Goal: Find specific page/section: Find specific page/section

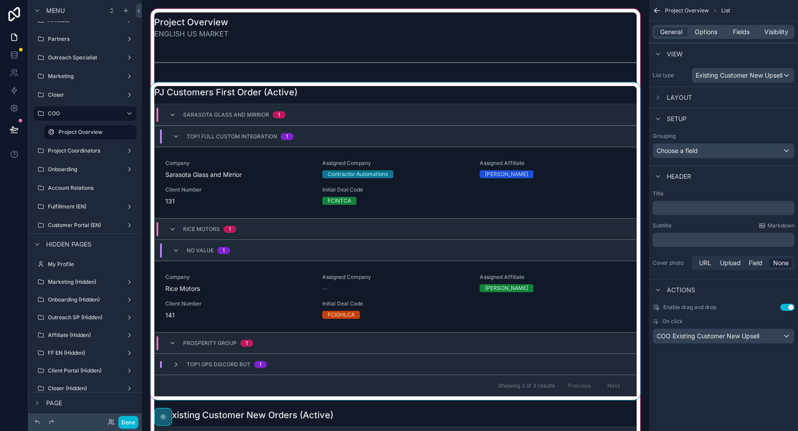
click at [267, 176] on div "scrollable content" at bounding box center [395, 241] width 493 height 318
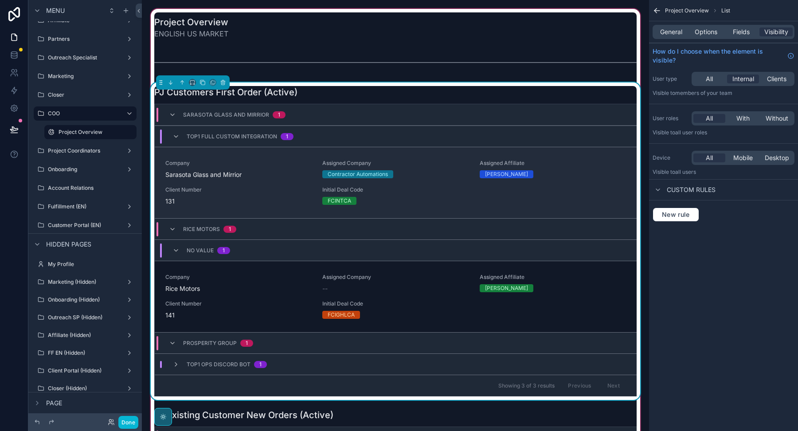
click at [259, 188] on span "Client Number" at bounding box center [238, 189] width 146 height 7
click at [259, 188] on div "Project Overview ENGLISH US MARKET PJ Customers First Order (Active) Sarasota G…" at bounding box center [395, 215] width 507 height 431
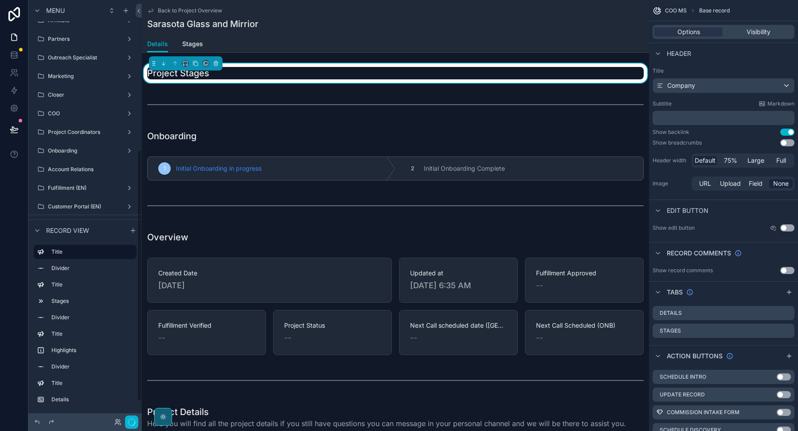
scroll to position [251, 0]
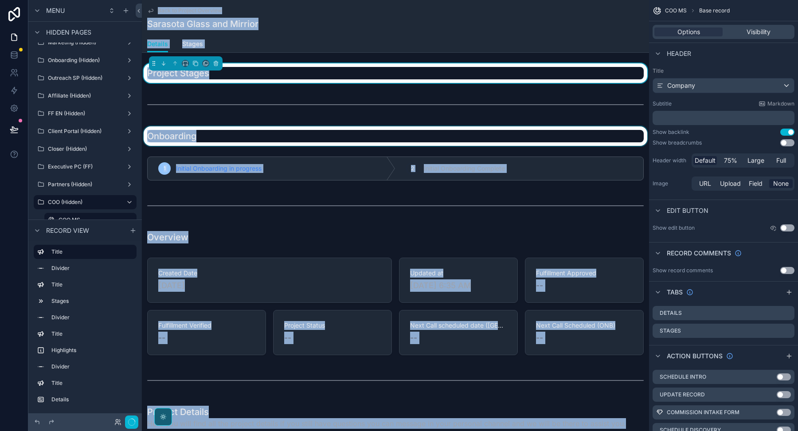
click at [278, 137] on div "scrollable content" at bounding box center [395, 136] width 507 height 20
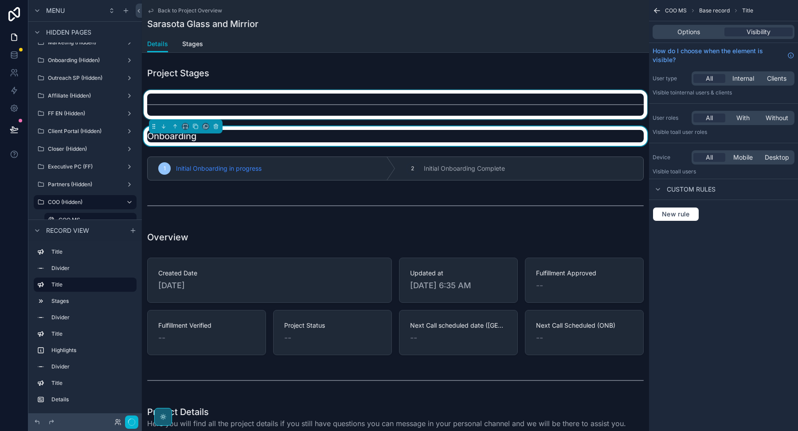
click at [265, 101] on div "scrollable content" at bounding box center [395, 104] width 507 height 29
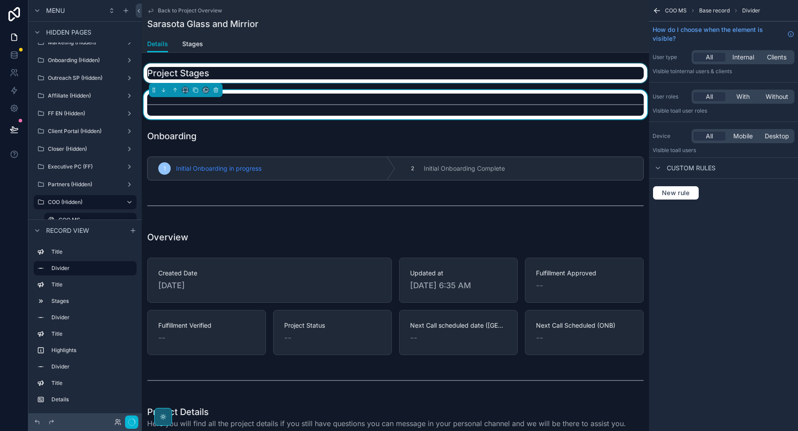
click at [265, 75] on div "scrollable content" at bounding box center [395, 73] width 507 height 20
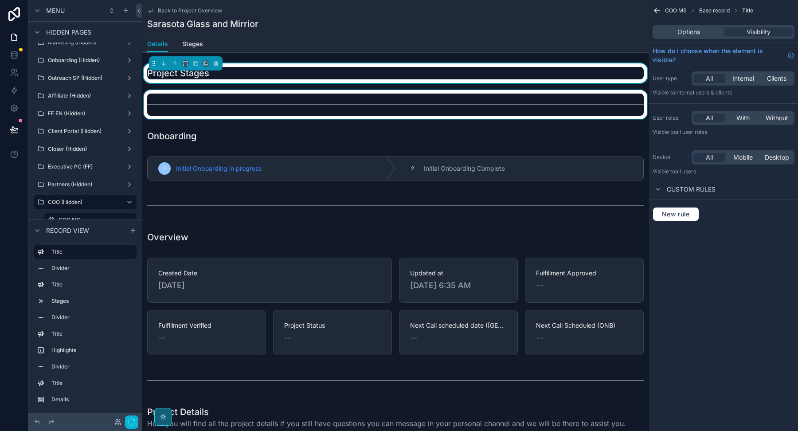
click at [265, 97] on div "scrollable content" at bounding box center [395, 104] width 507 height 29
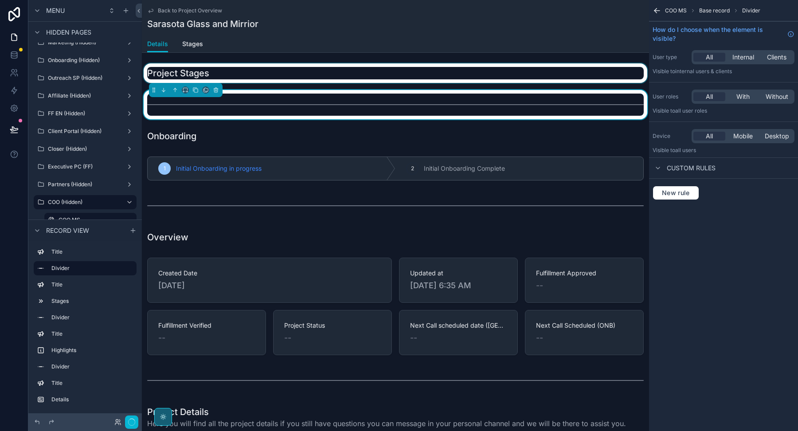
click at [270, 71] on div "scrollable content" at bounding box center [395, 73] width 507 height 20
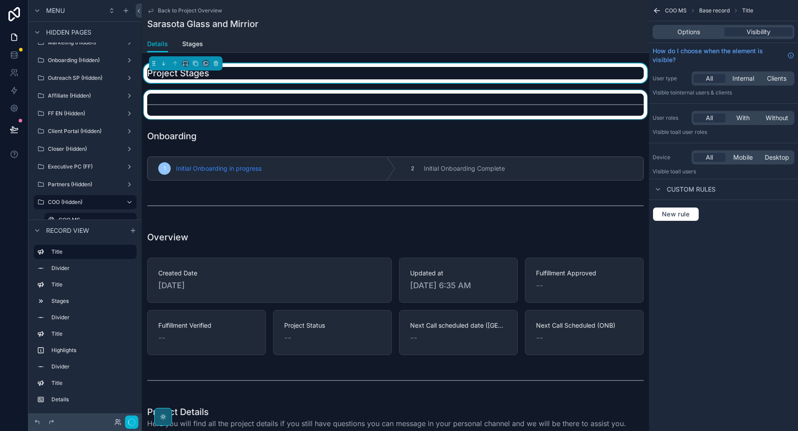
click at [270, 102] on div "scrollable content" at bounding box center [395, 104] width 507 height 29
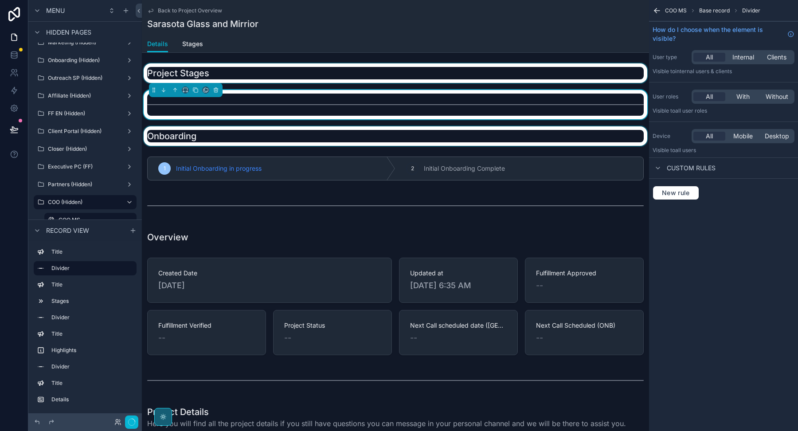
click at [271, 130] on div "scrollable content" at bounding box center [395, 136] width 507 height 20
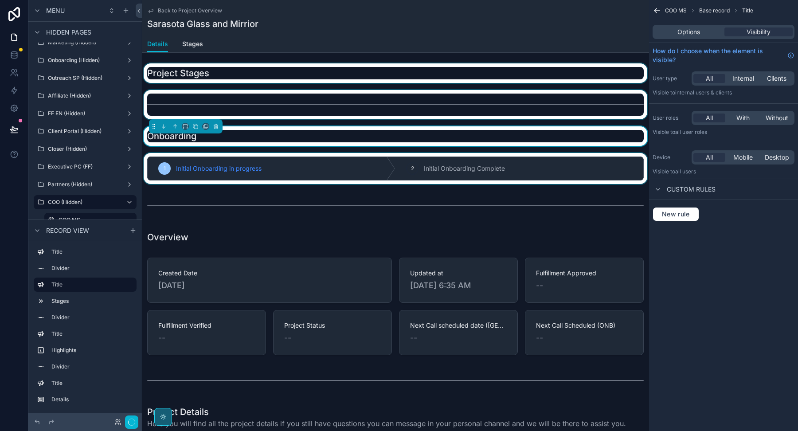
click at [263, 182] on div "scrollable content" at bounding box center [395, 168] width 507 height 31
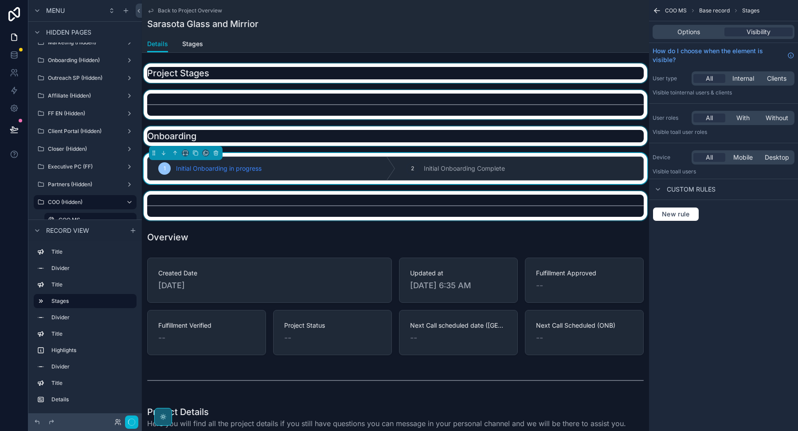
click at [254, 202] on div "scrollable content" at bounding box center [395, 205] width 507 height 29
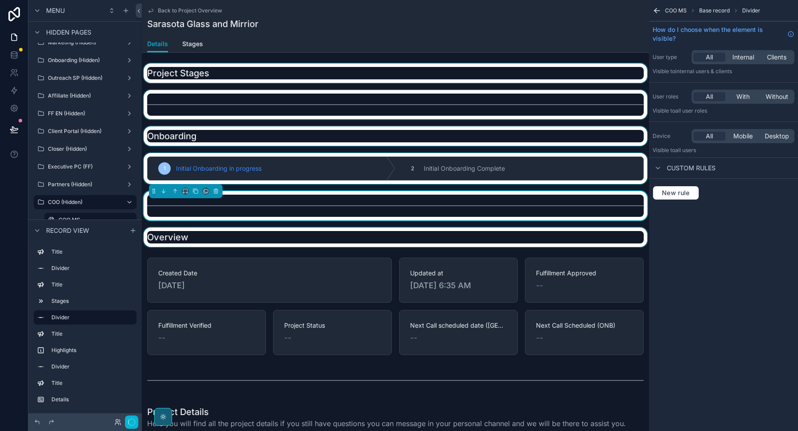
click at [244, 231] on div "scrollable content" at bounding box center [395, 237] width 507 height 20
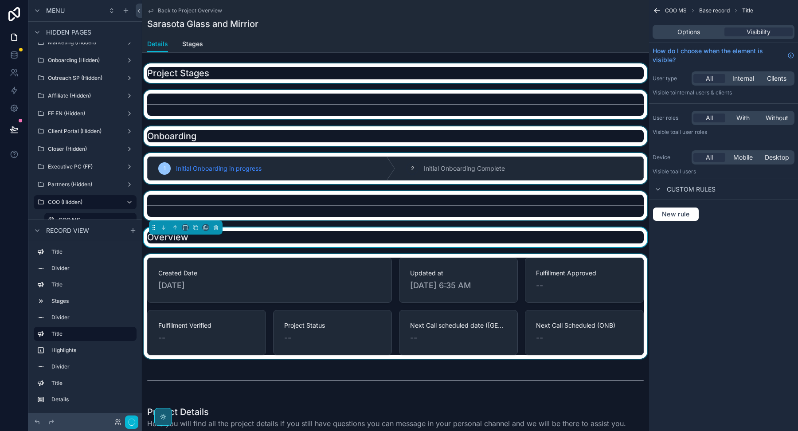
click at [243, 278] on div "scrollable content" at bounding box center [395, 306] width 507 height 105
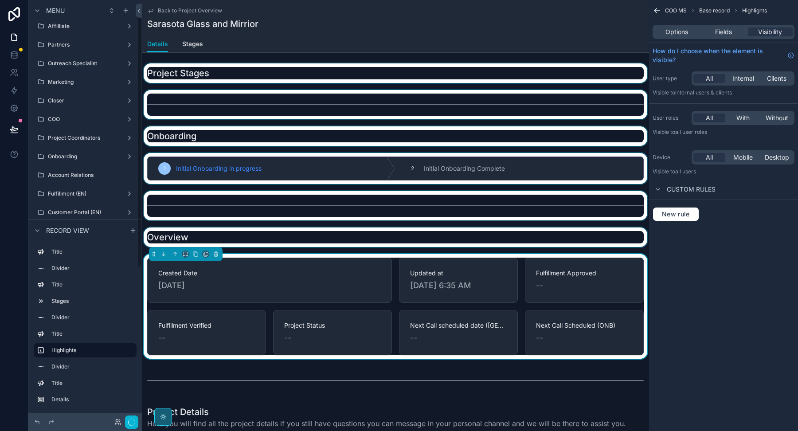
scroll to position [22, 0]
click at [204, 231] on div "scrollable content" at bounding box center [395, 237] width 507 height 20
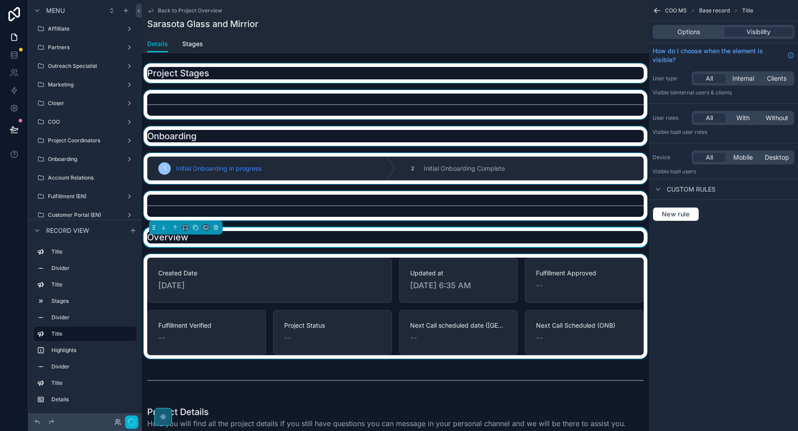
click at [214, 157] on div "scrollable content" at bounding box center [395, 168] width 507 height 31
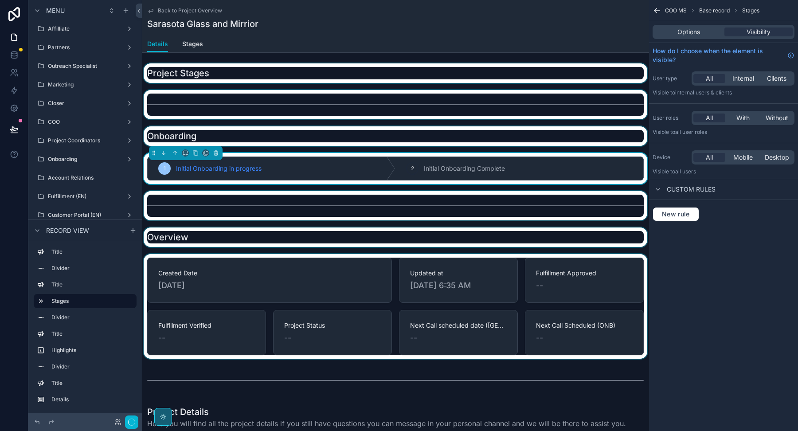
click at [262, 134] on div "scrollable content" at bounding box center [395, 136] width 507 height 20
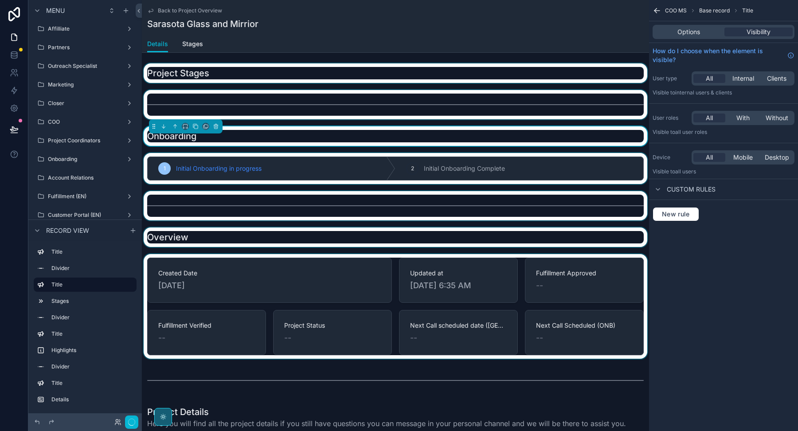
click at [257, 76] on div "scrollable content" at bounding box center [395, 73] width 507 height 20
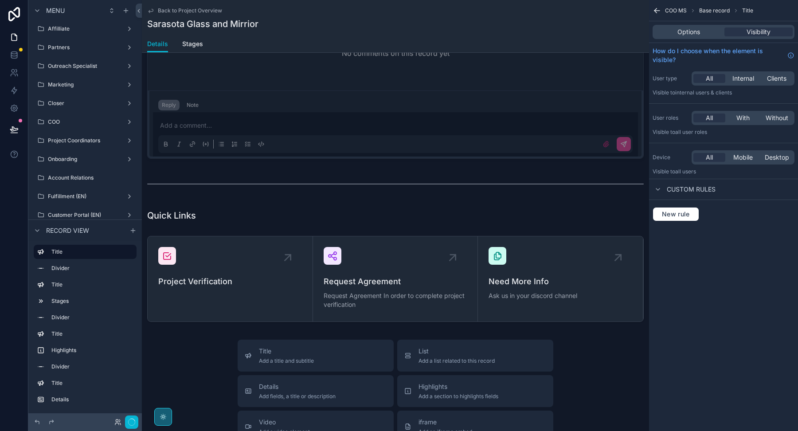
scroll to position [1119, 0]
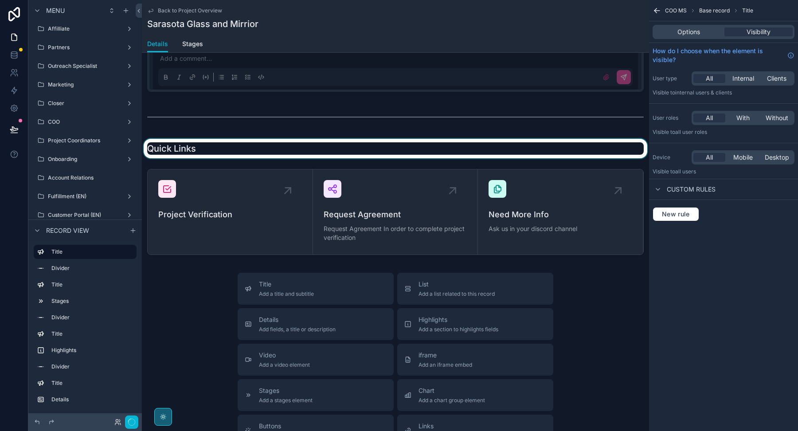
click at [269, 144] on div "scrollable content" at bounding box center [395, 149] width 507 height 20
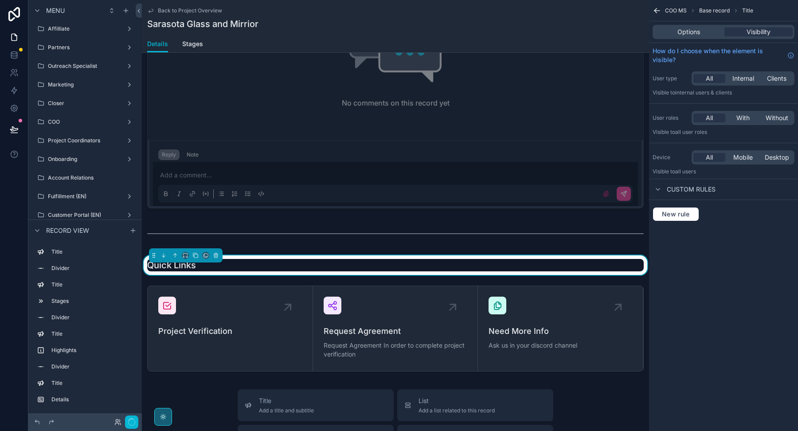
scroll to position [968, 0]
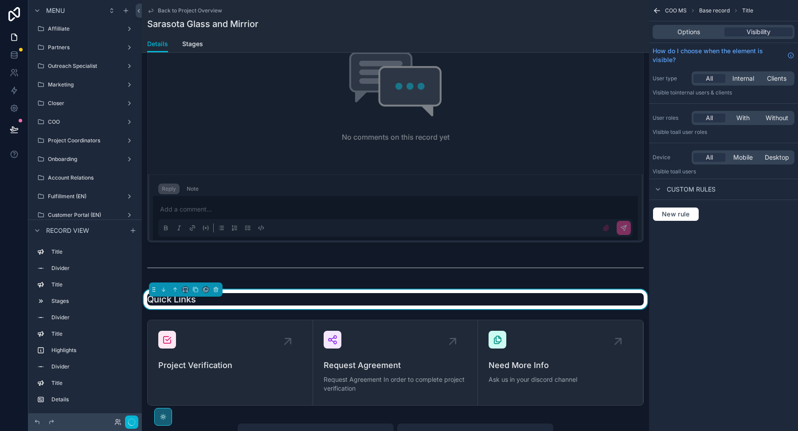
click at [269, 144] on div "scrollable content" at bounding box center [395, 132] width 507 height 227
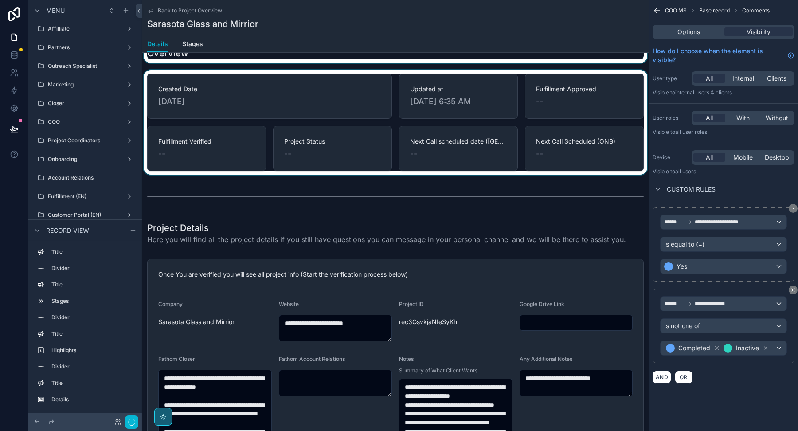
scroll to position [0, 0]
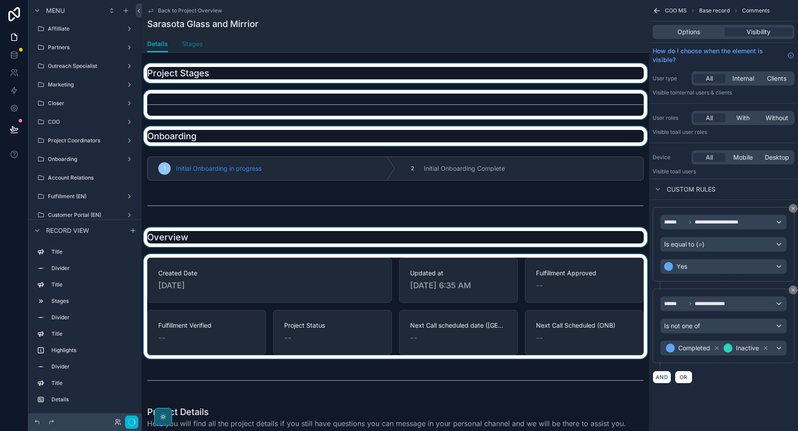
click at [191, 41] on span "Stages" at bounding box center [192, 43] width 21 height 9
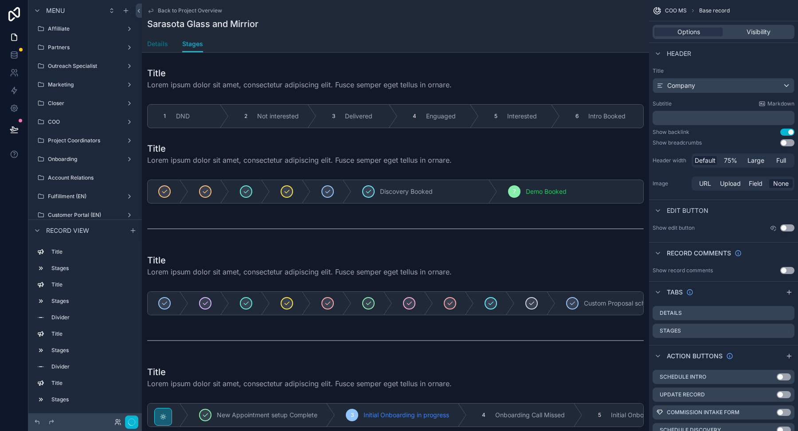
click at [156, 48] on link "Details" at bounding box center [157, 45] width 21 height 18
